Goal: Task Accomplishment & Management: Use online tool/utility

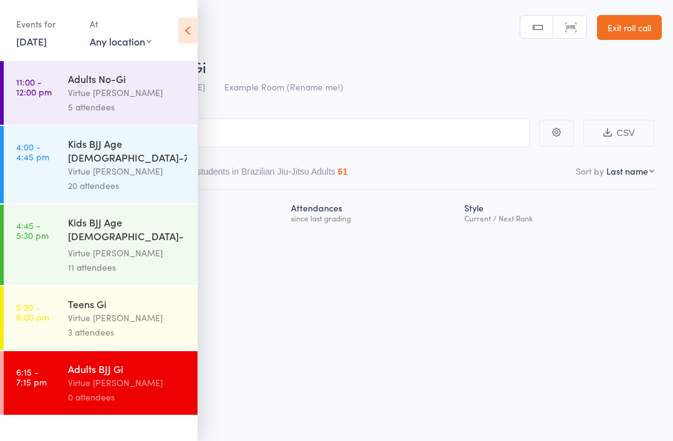
click at [145, 375] on div "Virtue [PERSON_NAME]" at bounding box center [127, 382] width 119 height 14
click at [196, 19] on icon at bounding box center [187, 30] width 19 height 26
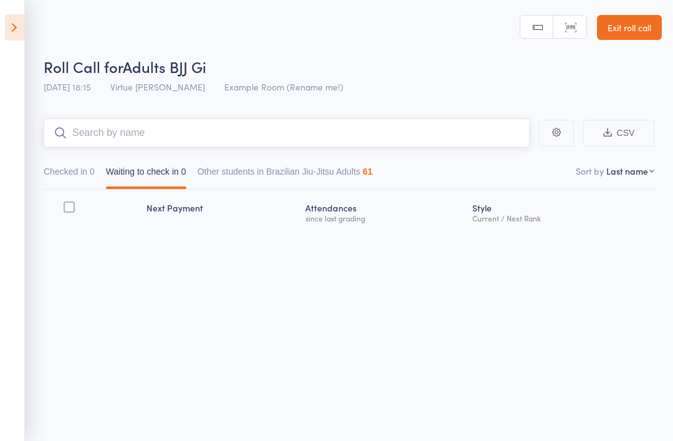
click at [425, 130] on input "search" at bounding box center [287, 132] width 486 height 29
click at [120, 135] on input "search" at bounding box center [287, 132] width 486 height 29
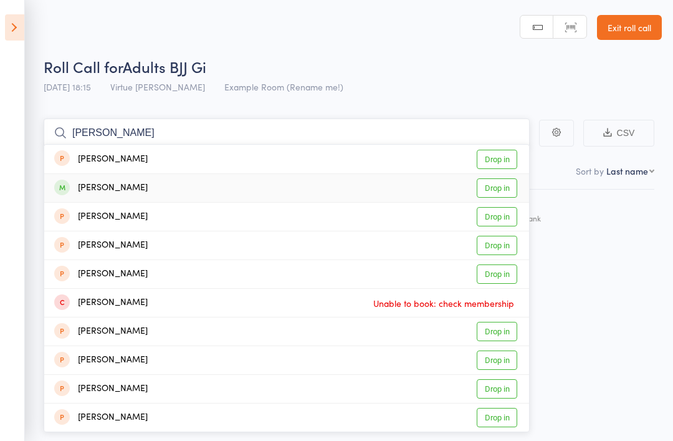
type input "Shane"
click at [106, 186] on div "Shane Morritt" at bounding box center [100, 188] width 93 height 14
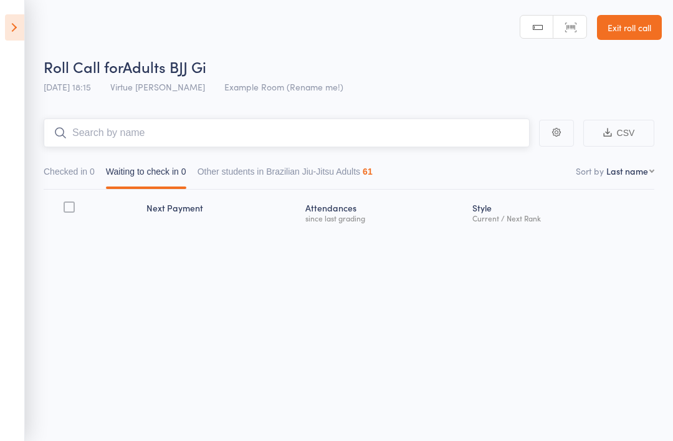
click at [125, 133] on input "search" at bounding box center [287, 132] width 486 height 29
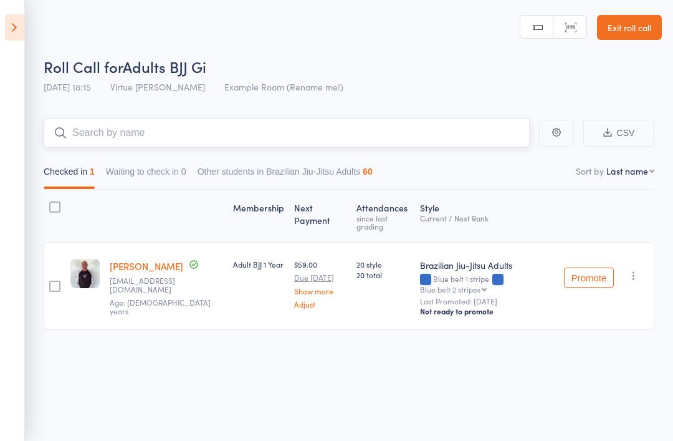
click at [115, 121] on input "search" at bounding box center [287, 132] width 486 height 29
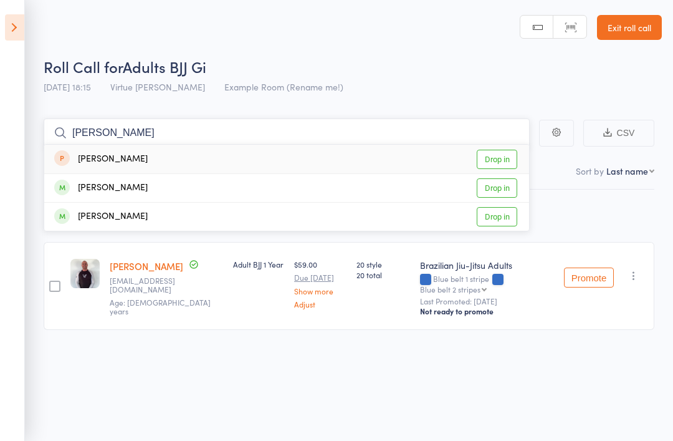
type input "Pedro"
click at [103, 187] on div "Pedro Dantas" at bounding box center [100, 188] width 93 height 14
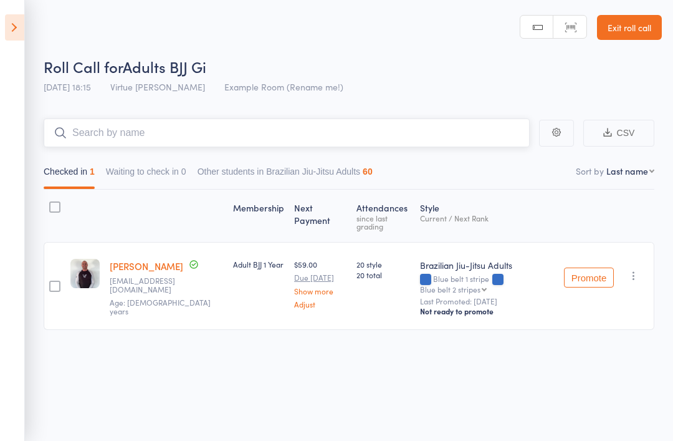
click at [96, 128] on input "search" at bounding box center [287, 132] width 486 height 29
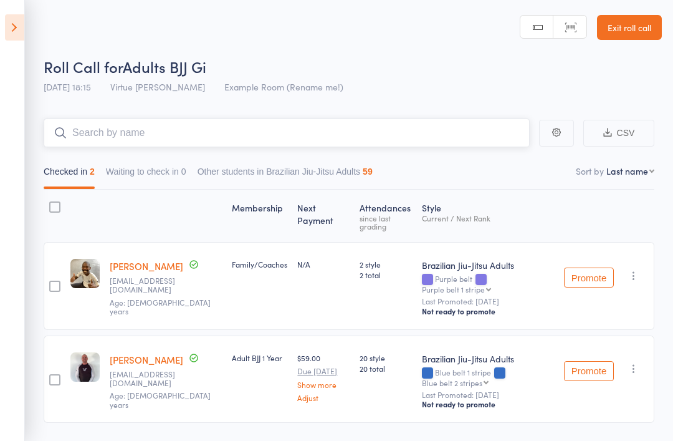
click at [107, 136] on input "search" at bounding box center [287, 132] width 486 height 29
click at [111, 146] on input "search" at bounding box center [287, 132] width 486 height 29
click at [107, 134] on input "search" at bounding box center [287, 132] width 486 height 29
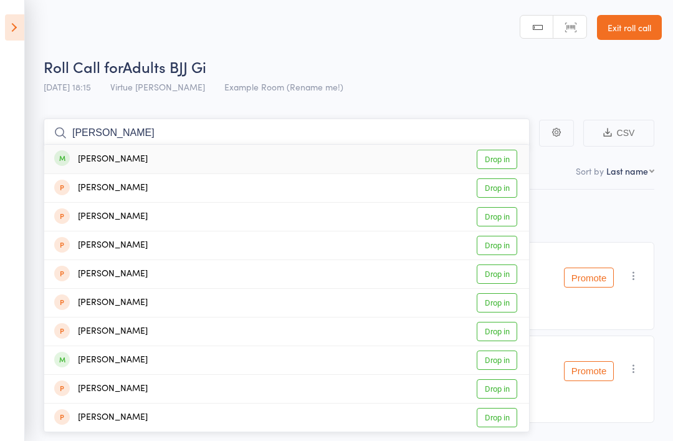
type input "Jacob"
click at [89, 154] on div "[PERSON_NAME]" at bounding box center [100, 159] width 93 height 14
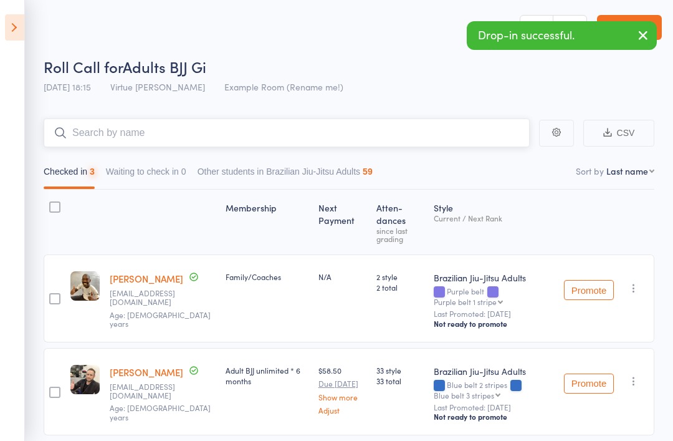
click at [108, 128] on input "search" at bounding box center [287, 132] width 486 height 29
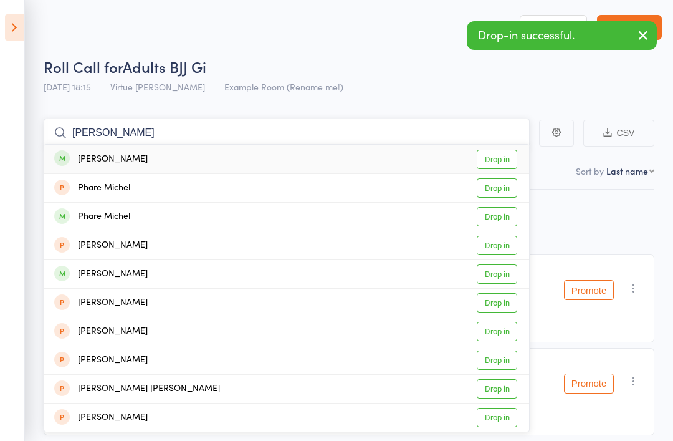
type input "Michel"
click at [88, 157] on div "[PERSON_NAME]" at bounding box center [100, 159] width 93 height 14
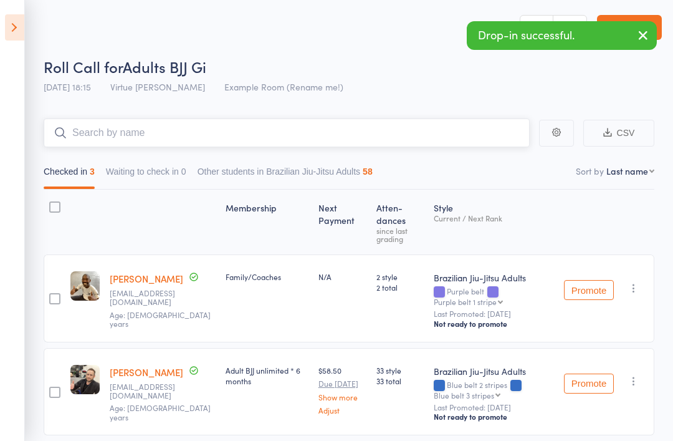
click at [93, 131] on input "search" at bounding box center [287, 132] width 486 height 29
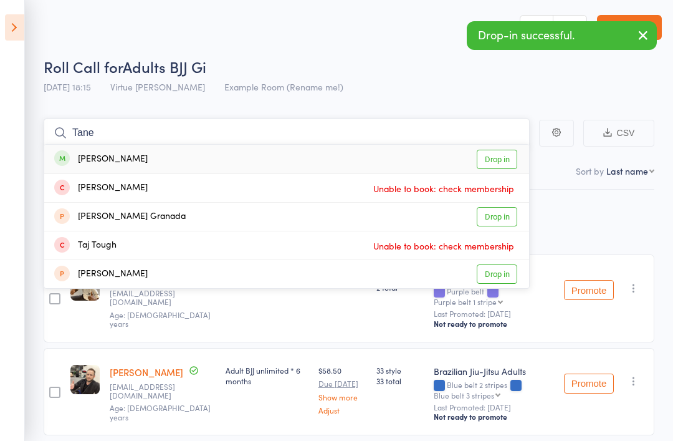
type input "Tane"
click at [92, 157] on div "[PERSON_NAME]" at bounding box center [100, 159] width 93 height 14
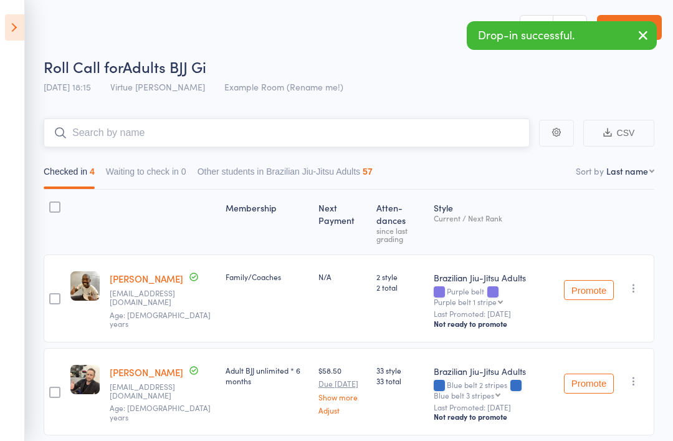
click at [87, 133] on input "search" at bounding box center [287, 132] width 486 height 29
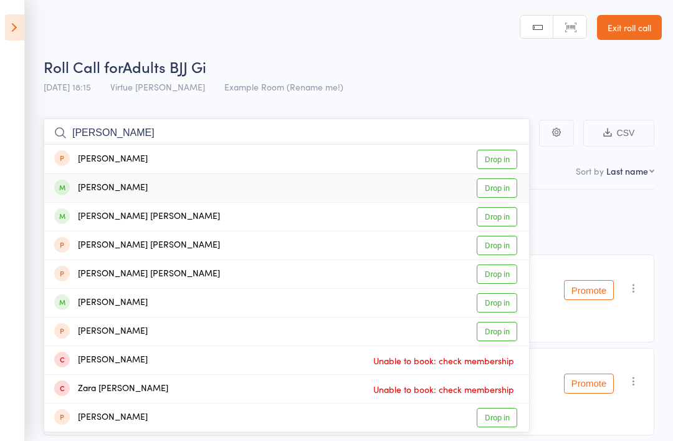
type input "Cooper"
click at [98, 179] on div "Cooper Lewis Drop in" at bounding box center [286, 188] width 485 height 28
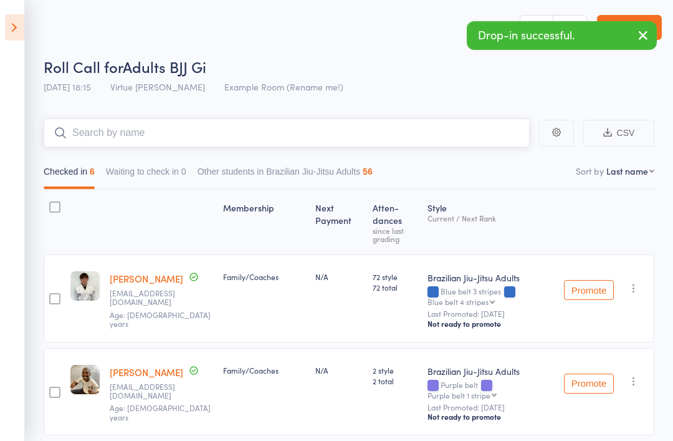
click at [108, 128] on input "search" at bounding box center [287, 132] width 486 height 29
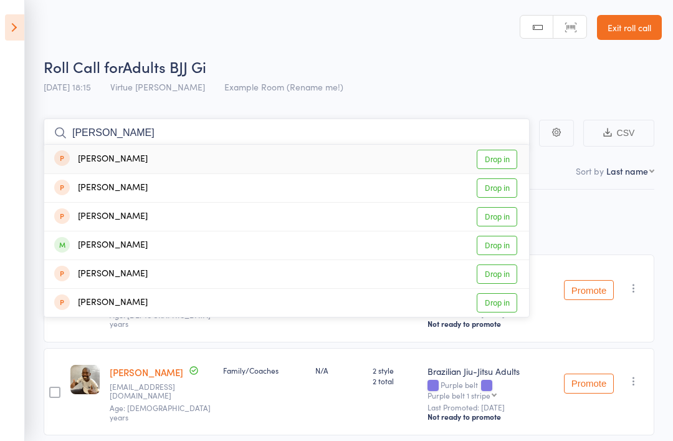
type input "Renee"
click at [104, 241] on div "[PERSON_NAME]" at bounding box center [100, 245] width 93 height 14
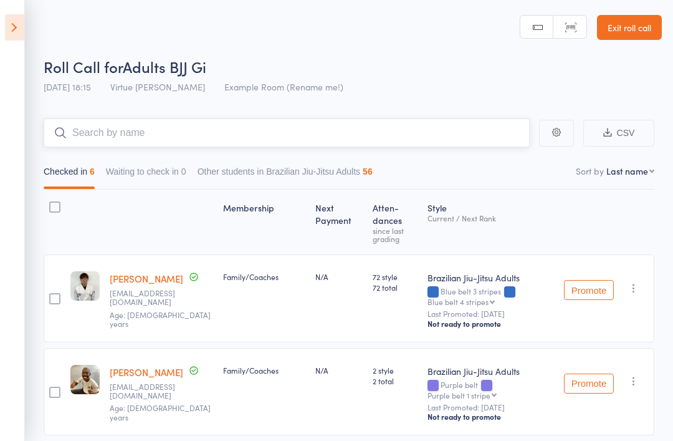
click at [109, 131] on input "search" at bounding box center [287, 132] width 486 height 29
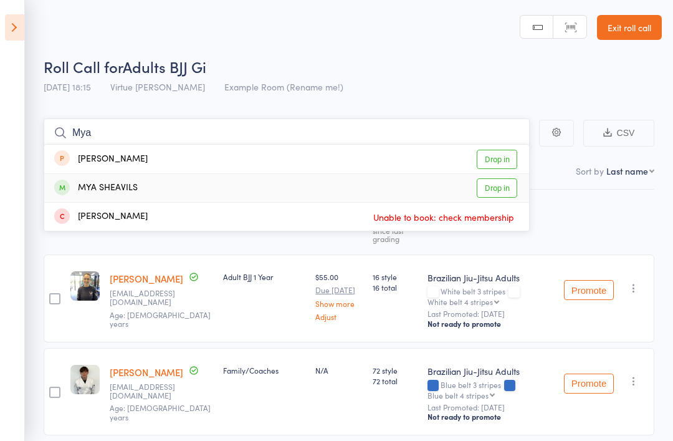
type input "Mya"
click at [105, 191] on div "MYA SHEAVILS" at bounding box center [95, 188] width 83 height 14
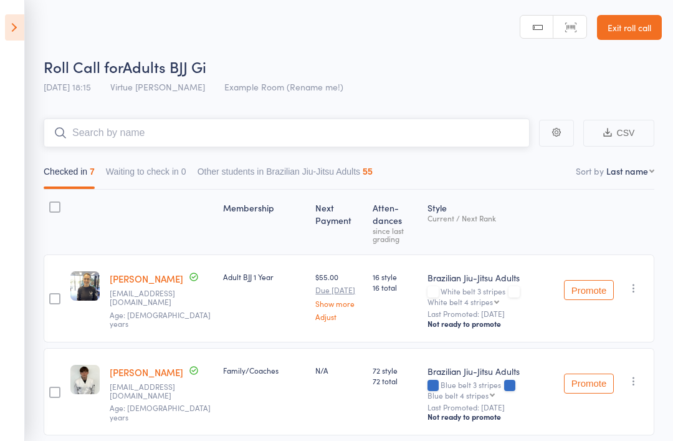
click at [96, 135] on input "search" at bounding box center [287, 132] width 486 height 29
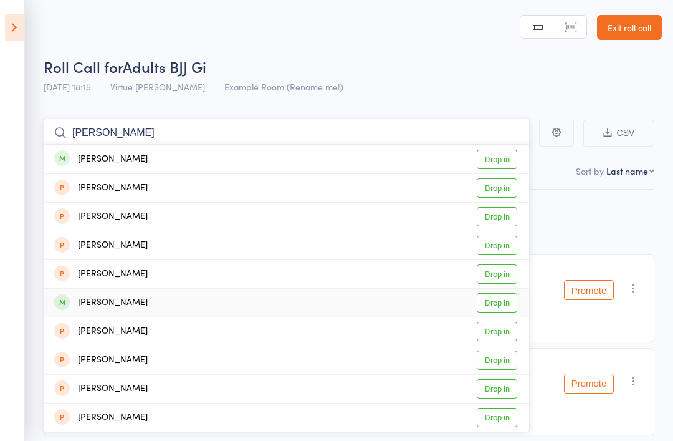
type input "Matt"
click at [116, 300] on div "[PERSON_NAME]" at bounding box center [100, 302] width 93 height 14
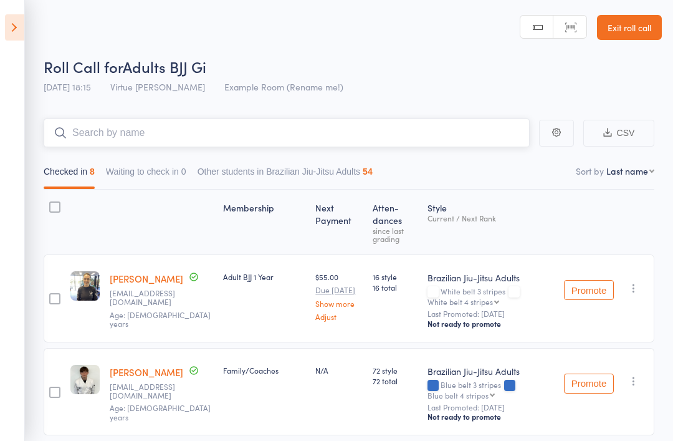
click at [95, 130] on input "search" at bounding box center [287, 132] width 486 height 29
type input "A"
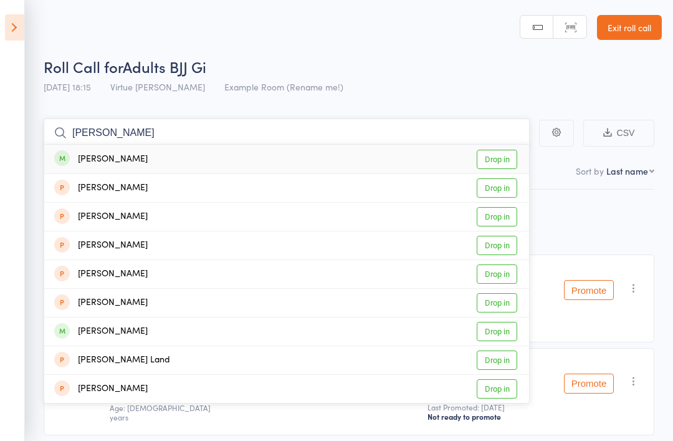
type input "Luke"
click at [98, 158] on div "[PERSON_NAME]" at bounding box center [100, 159] width 93 height 14
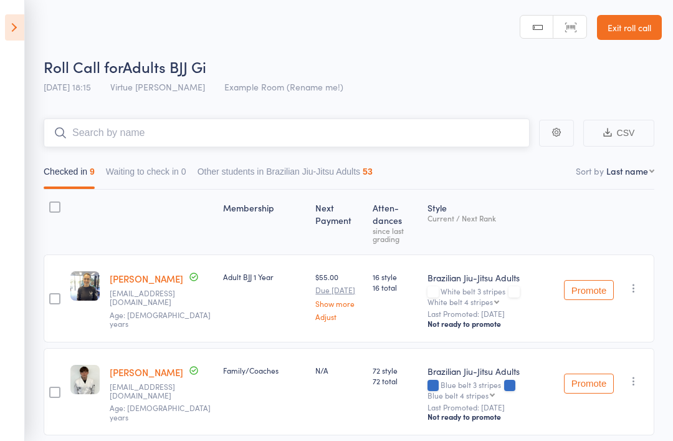
click at [103, 135] on input "search" at bounding box center [287, 132] width 486 height 29
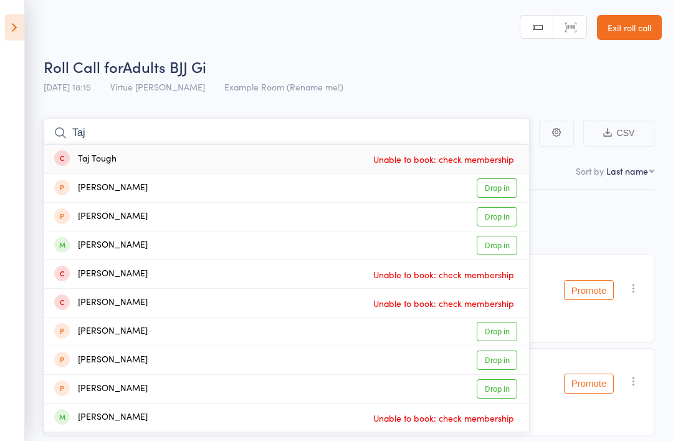
type input "Taj"
click at [83, 249] on div "[PERSON_NAME]" at bounding box center [100, 245] width 93 height 14
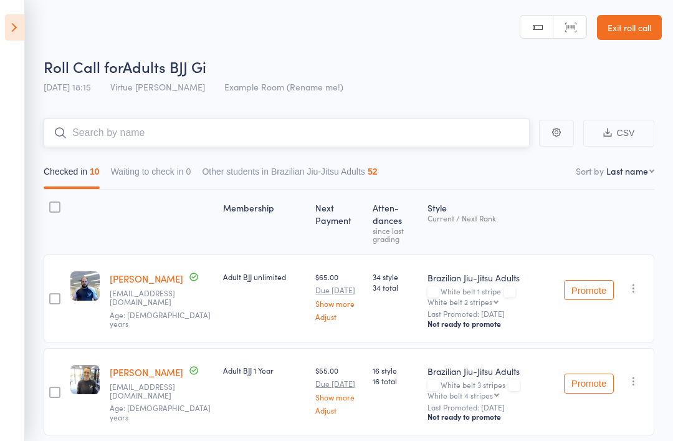
click at [86, 135] on input "search" at bounding box center [287, 132] width 486 height 29
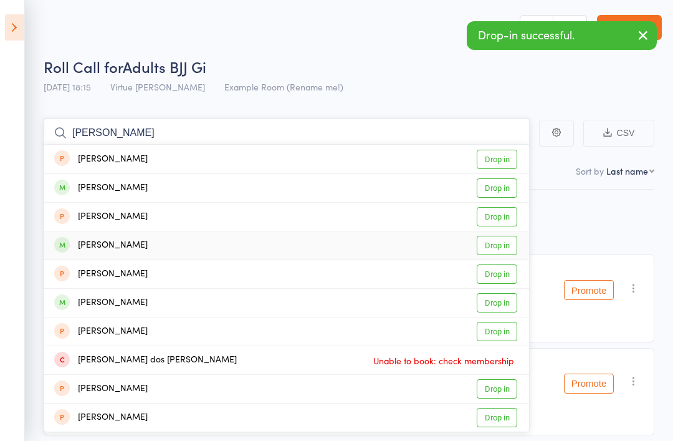
type input "Martin"
click at [100, 242] on div "[PERSON_NAME]" at bounding box center [100, 245] width 93 height 14
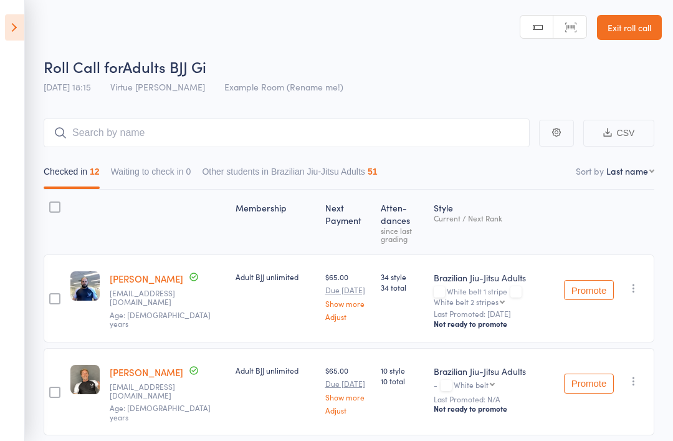
click at [630, 34] on link "Exit roll call" at bounding box center [629, 27] width 65 height 25
